Goal: Entertainment & Leisure: Consume media (video, audio)

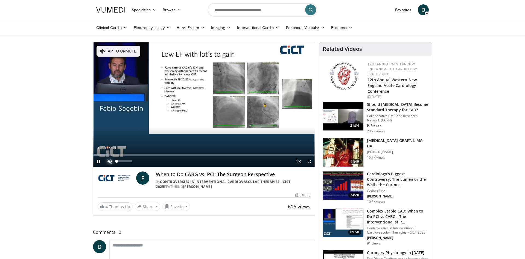
click at [110, 160] on span "Video Player" at bounding box center [109, 161] width 11 height 11
click at [310, 163] on span "Video Player" at bounding box center [309, 161] width 11 height 11
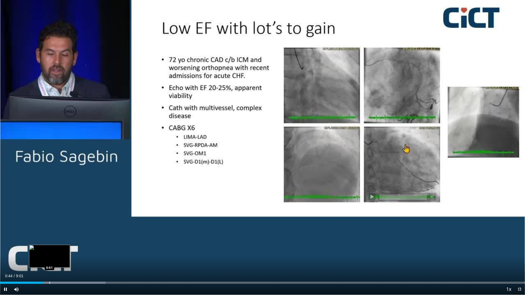
click at [49, 258] on div "Loaded : 20.13% 0:44 0:51" at bounding box center [262, 283] width 525 height 2
click at [57, 258] on div "Current Time 0:51 / Duration 9:01 Pause Skip Backward Skip Forward Mute 0% Load…" at bounding box center [262, 289] width 525 height 11
click at [61, 258] on div "Progress Bar" at bounding box center [61, 283] width 1 height 2
click at [67, 258] on div "Progress Bar" at bounding box center [67, 283] width 1 height 2
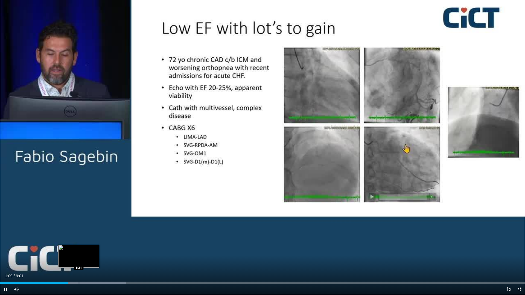
click at [79, 258] on div "Progress Bar" at bounding box center [79, 283] width 1 height 2
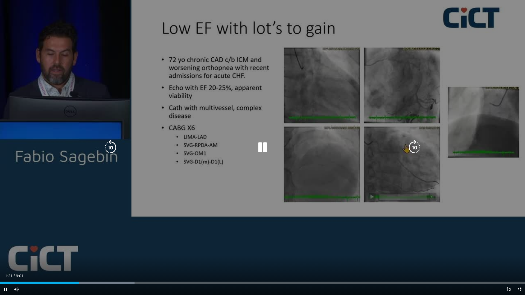
click at [88, 258] on div "Progress Bar" at bounding box center [92, 283] width 84 height 2
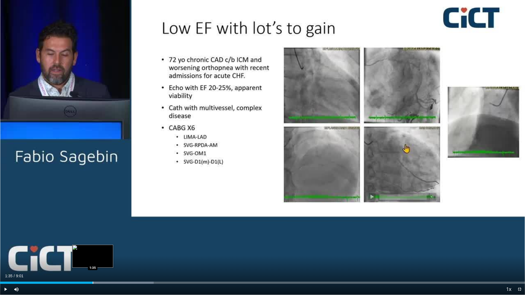
click at [93, 258] on div "Progress Bar" at bounding box center [93, 283] width 1 height 2
click at [105, 258] on div "Progress Bar" at bounding box center [105, 283] width 1 height 2
click at [120, 258] on div "Progress Bar" at bounding box center [119, 283] width 1 height 2
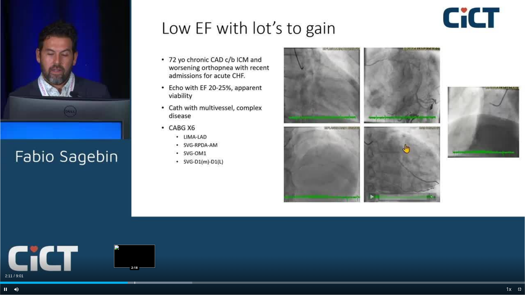
click at [134, 258] on div "Progress Bar" at bounding box center [134, 283] width 1 height 2
click at [154, 258] on div "Progress Bar" at bounding box center [154, 283] width 1 height 2
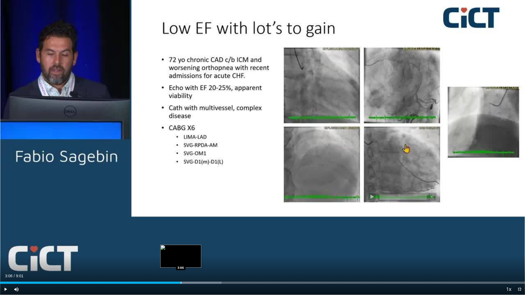
click at [181, 258] on div "Progress Bar" at bounding box center [181, 283] width 1 height 2
click at [196, 258] on div "Progress Bar" at bounding box center [196, 283] width 1 height 2
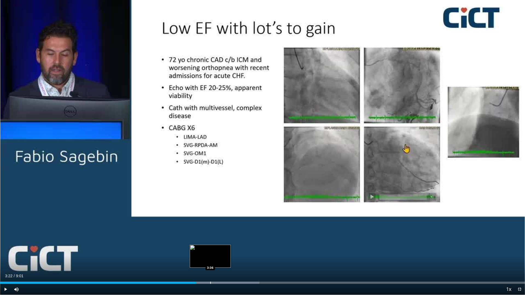
click at [210, 258] on div "Progress Bar" at bounding box center [210, 283] width 1 height 2
click at [229, 258] on div "Progress Bar" at bounding box center [229, 283] width 1 height 2
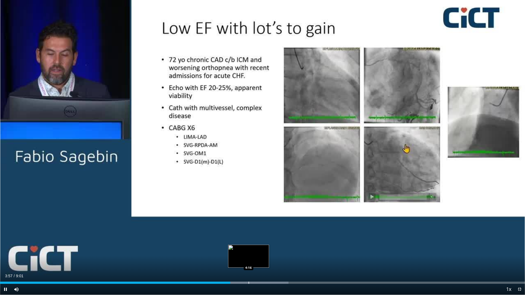
click at [248, 258] on div "Progress Bar" at bounding box center [248, 283] width 1 height 2
click at [264, 258] on div "Loaded : 54.93% 4:16 4:32" at bounding box center [262, 281] width 525 height 5
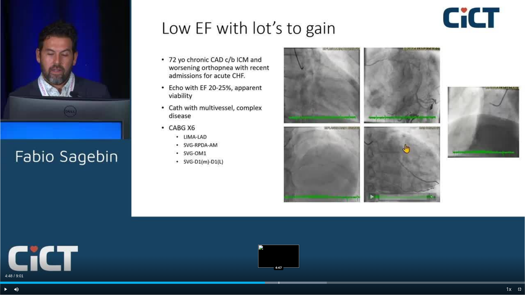
click at [279, 258] on div "Loaded : 62.26% 4:33 4:47" at bounding box center [262, 283] width 525 height 2
click at [295, 258] on div "Loaded : 65.92% 5:04 5:05" at bounding box center [262, 283] width 525 height 2
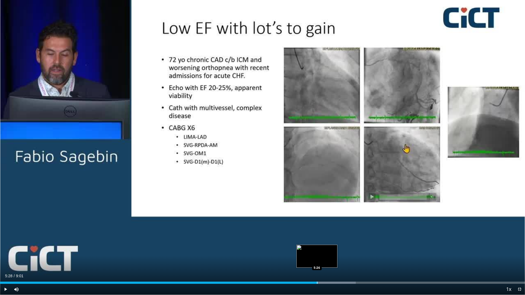
click at [318, 258] on div "Progress Bar" at bounding box center [311, 283] width 88 height 2
click at [331, 258] on div "Progress Bar" at bounding box center [331, 283] width 1 height 2
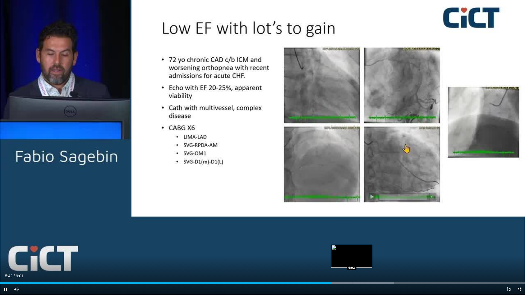
click at [352, 258] on div "Progress Bar" at bounding box center [351, 283] width 1 height 2
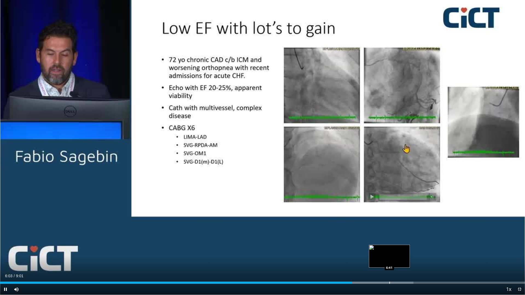
click at [390, 258] on div "Loaded : 78.74% 6:03 6:41" at bounding box center [262, 281] width 525 height 5
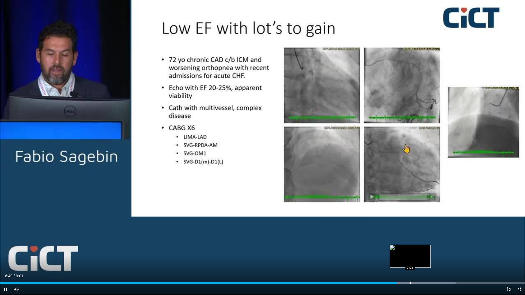
click at [410, 258] on video-js "**********" at bounding box center [262, 147] width 525 height 295
click at [410, 258] on div "Loaded : 87.90% 7:03 7:03" at bounding box center [262, 281] width 525 height 5
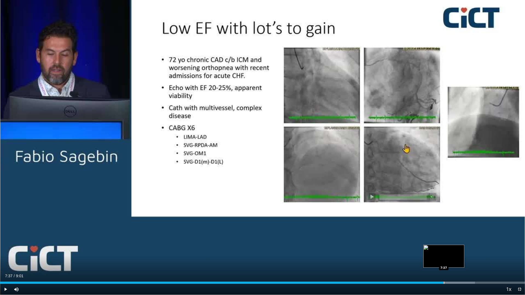
click at [443, 258] on div "Loaded : 90.47% 7:09 7:37" at bounding box center [262, 281] width 525 height 5
drag, startPoint x: 460, startPoint y: 282, endPoint x: 464, endPoint y: 282, distance: 4.6
click at [460, 258] on div "Loaded : 96.01% 7:54 7:53" at bounding box center [262, 283] width 525 height 2
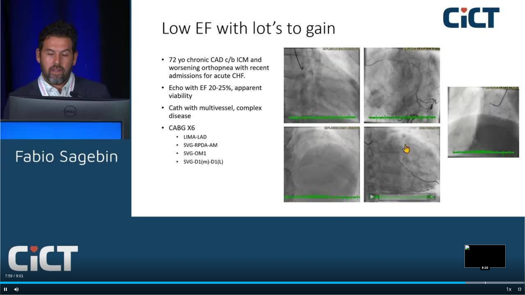
click at [485, 258] on div "Progress Bar" at bounding box center [485, 283] width 1 height 2
click at [506, 258] on div "Progress Bar" at bounding box center [506, 283] width 1 height 2
click at [512, 258] on div "Progress Bar" at bounding box center [512, 283] width 1 height 2
click at [517, 258] on div "Progress Bar" at bounding box center [517, 283] width 1 height 2
click at [521, 258] on div "Progress Bar" at bounding box center [521, 283] width 1 height 2
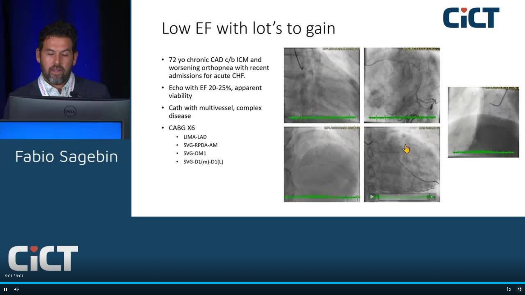
click at [522, 258] on span "Video Player" at bounding box center [519, 289] width 11 height 11
